Goal: Information Seeking & Learning: Learn about a topic

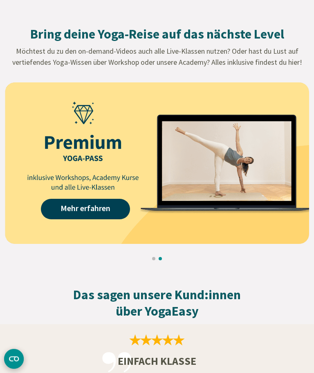
scroll to position [1025, 0]
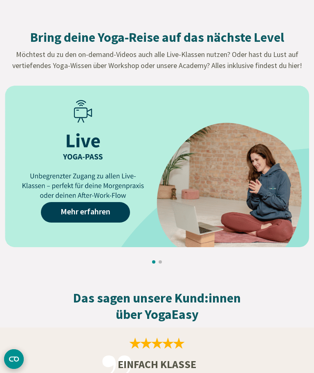
click at [94, 218] on link "Mehr erfahren" at bounding box center [85, 212] width 89 height 20
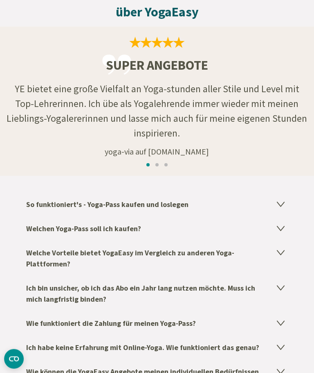
scroll to position [1150, 0]
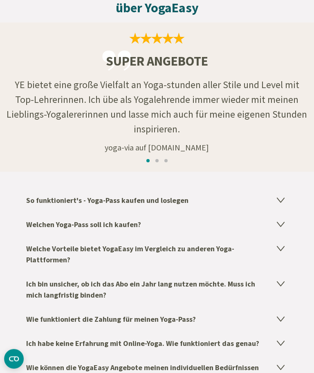
click at [284, 228] on h4 "Welchen Yoga-Pass soll ich kaufen?" at bounding box center [157, 225] width 262 height 24
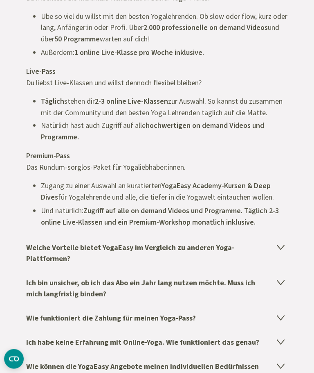
scroll to position [1407, 0]
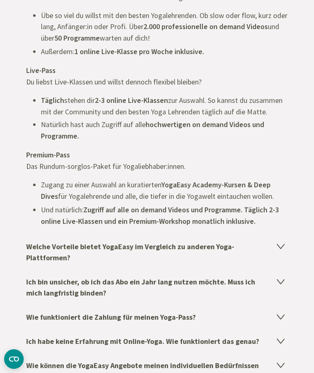
click at [283, 244] on icon at bounding box center [281, 246] width 7 height 5
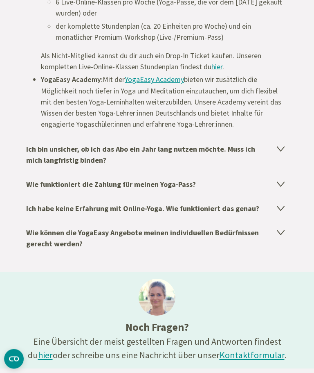
scroll to position [1598, 0]
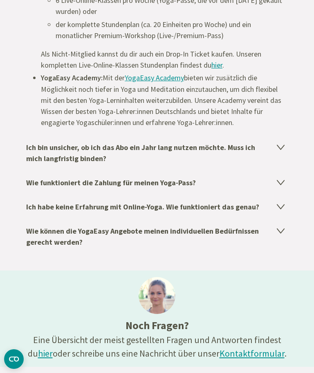
click at [281, 210] on h4 "Ich habe keine Erfahrung mit Online-Yoga. Wie funktioniert das genau?" at bounding box center [157, 207] width 262 height 24
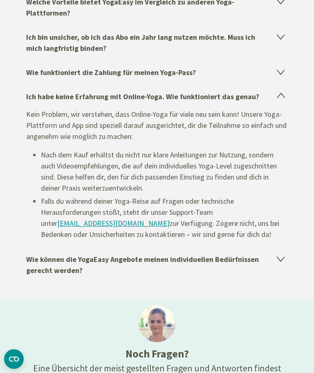
scroll to position [1394, 0]
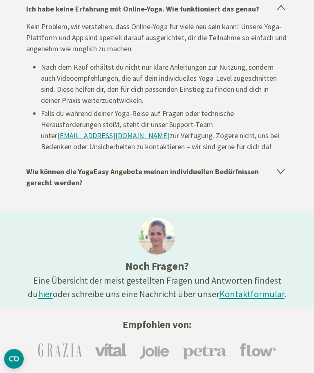
click at [285, 176] on h4 "Wie können die YogaEasy Angebote meinen individuellen Bedürfnissen gerecht werd…" at bounding box center [157, 177] width 262 height 35
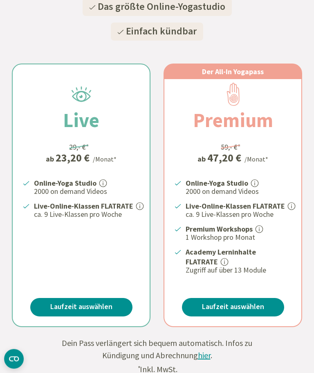
scroll to position [183, 0]
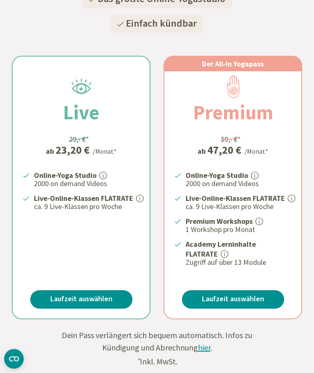
click at [90, 300] on link "Laufzeit auswählen" at bounding box center [81, 299] width 102 height 18
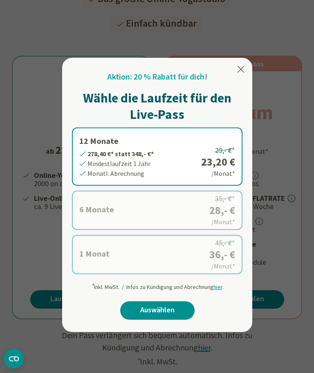
scroll to position [183, 0]
click at [243, 66] on icon at bounding box center [241, 69] width 10 height 10
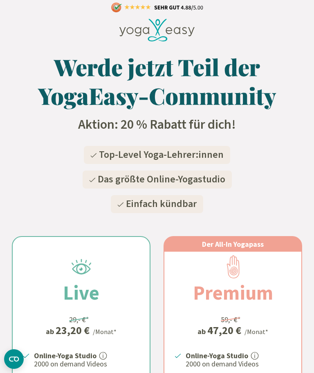
scroll to position [0, 0]
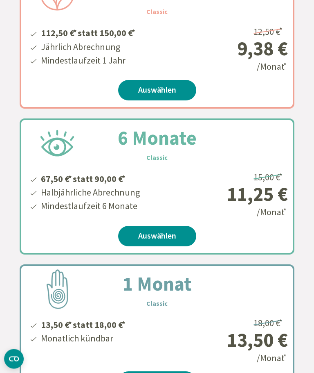
scroll to position [265, 0]
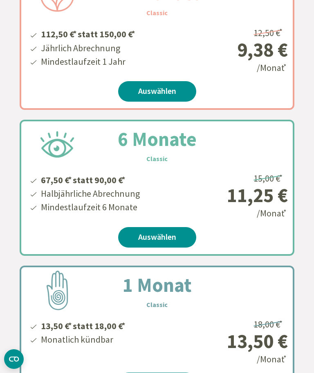
click at [170, 239] on link "Auswählen" at bounding box center [157, 237] width 78 height 20
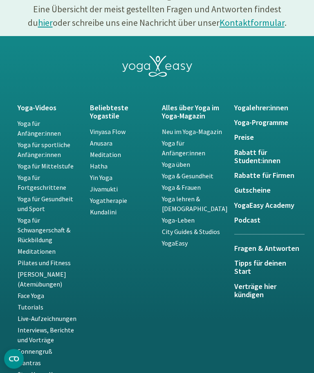
scroll to position [611, 0]
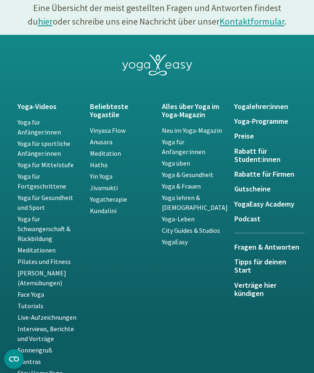
click at [274, 102] on h5 "Yogalehrer:innen" at bounding box center [266, 106] width 63 height 8
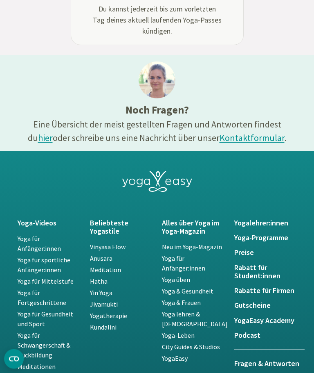
scroll to position [495, 0]
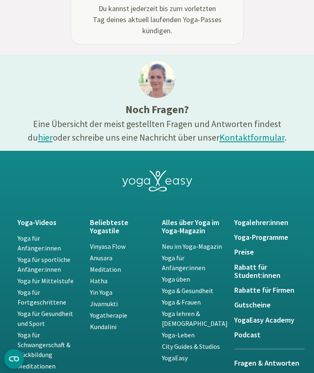
click at [45, 256] on link "Yoga für sportliche Anfänger:innen" at bounding box center [44, 265] width 53 height 18
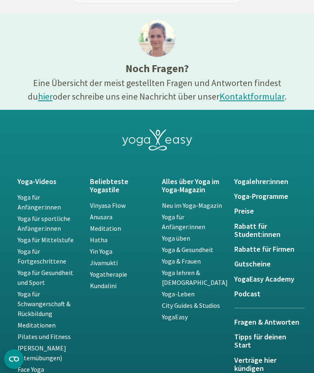
click at [52, 235] on link "Yoga für Mittelstufe" at bounding box center [46, 239] width 56 height 8
